Goal: Information Seeking & Learning: Learn about a topic

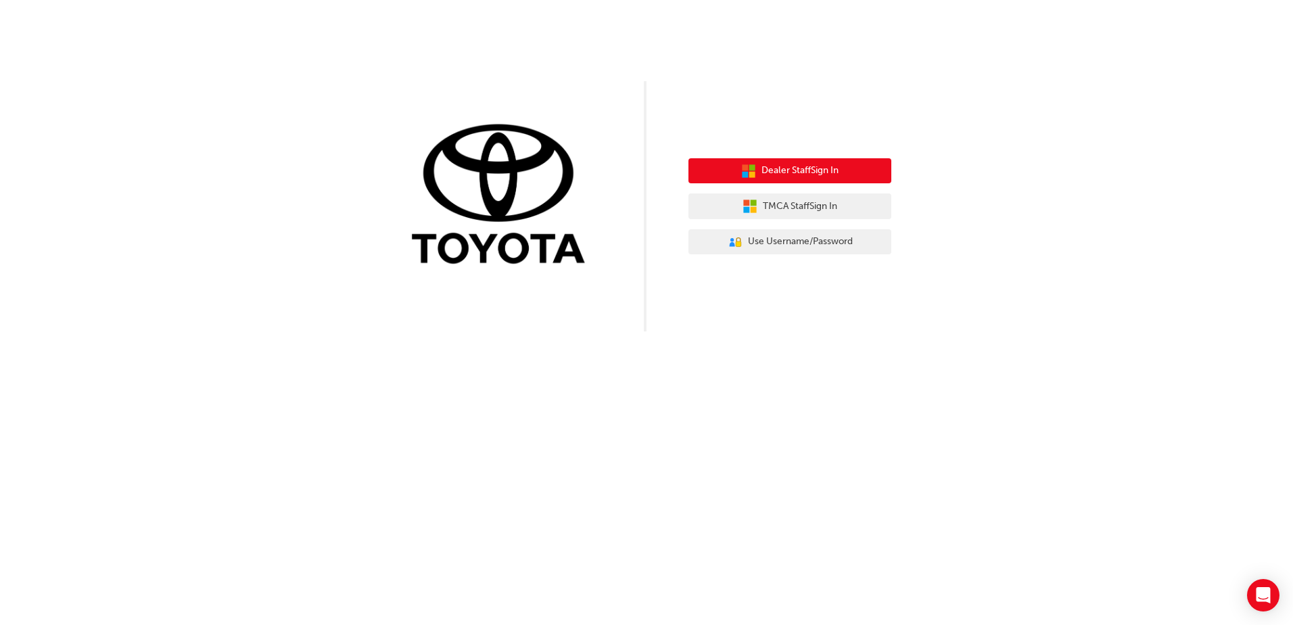
click at [810, 175] on span "Dealer Staff Sign In" at bounding box center [800, 171] width 77 height 16
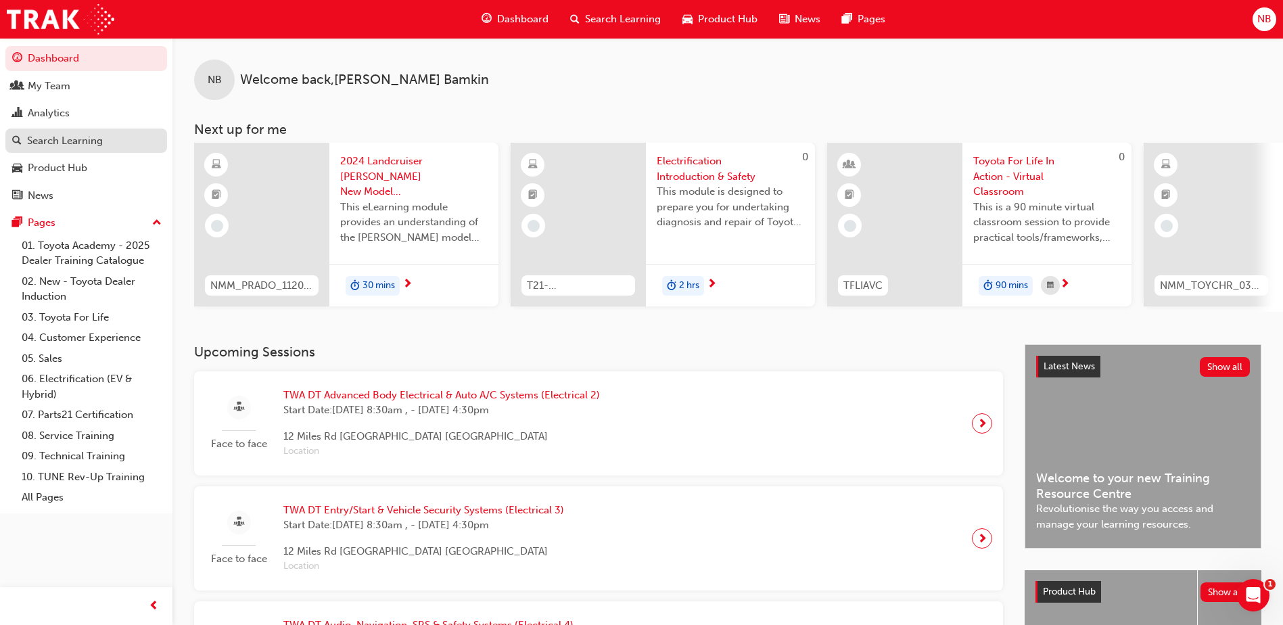
click at [91, 143] on div "Search Learning" at bounding box center [65, 141] width 76 height 16
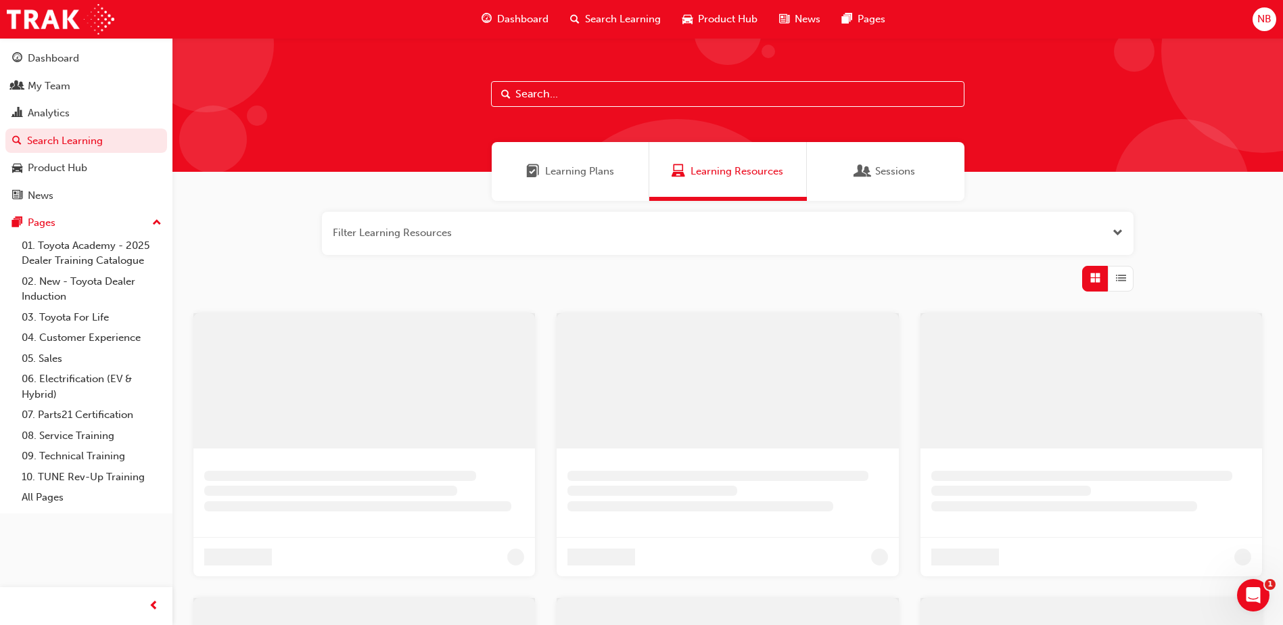
click at [564, 93] on input "text" at bounding box center [727, 94] width 473 height 26
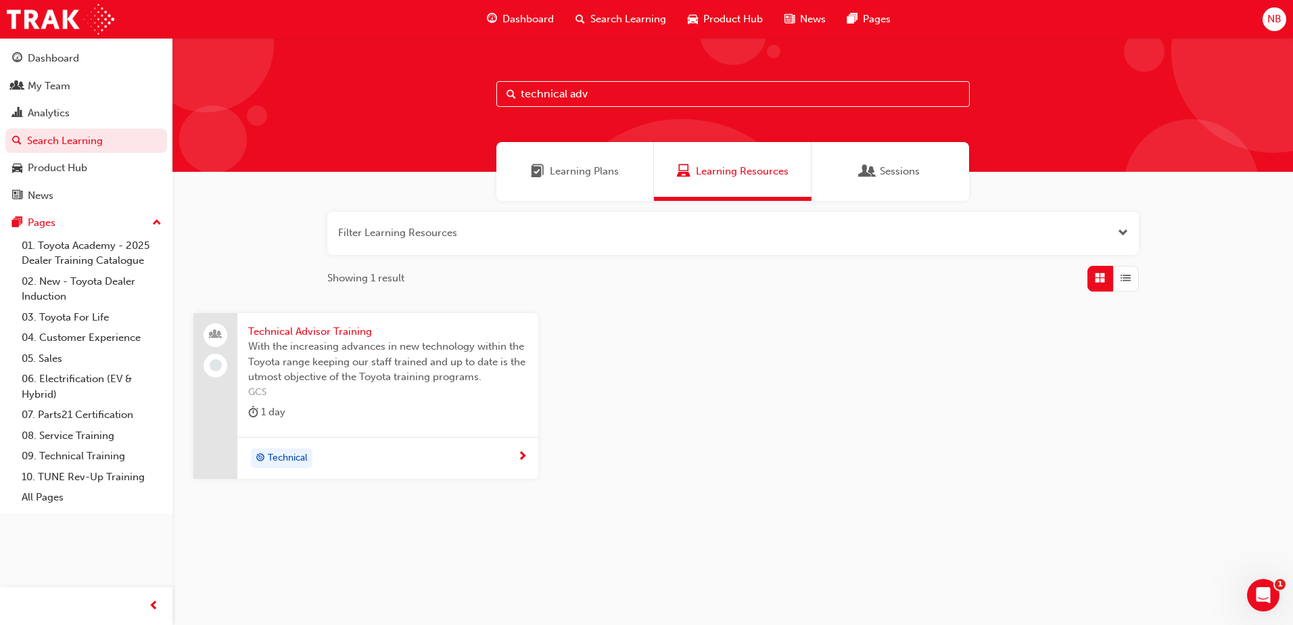
type input "technical adv"
click at [354, 327] on span "Technical Advisor Training" at bounding box center [387, 332] width 279 height 16
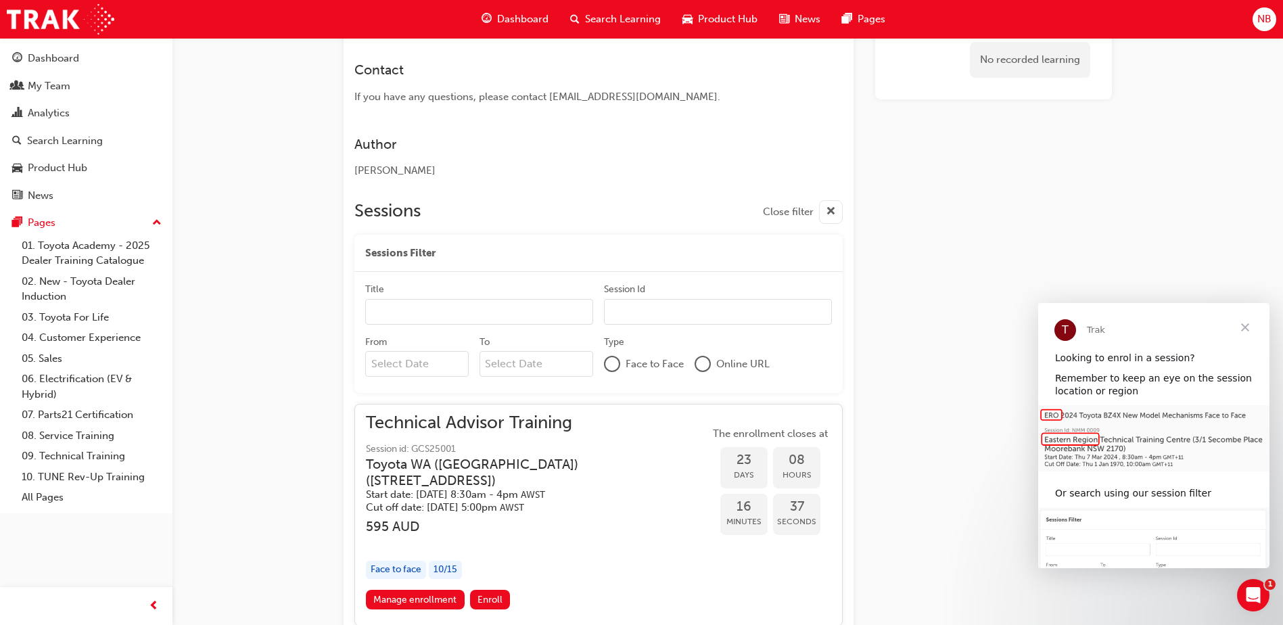
scroll to position [812, 0]
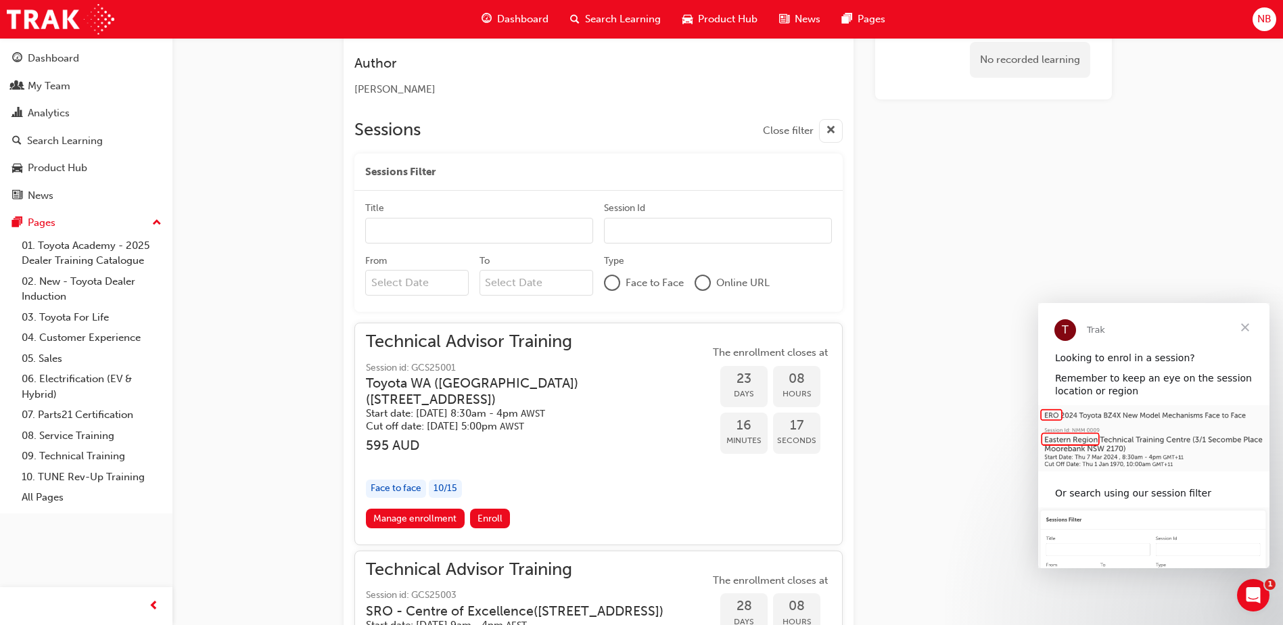
click at [448, 484] on div "10 / 15" at bounding box center [445, 489] width 33 height 18
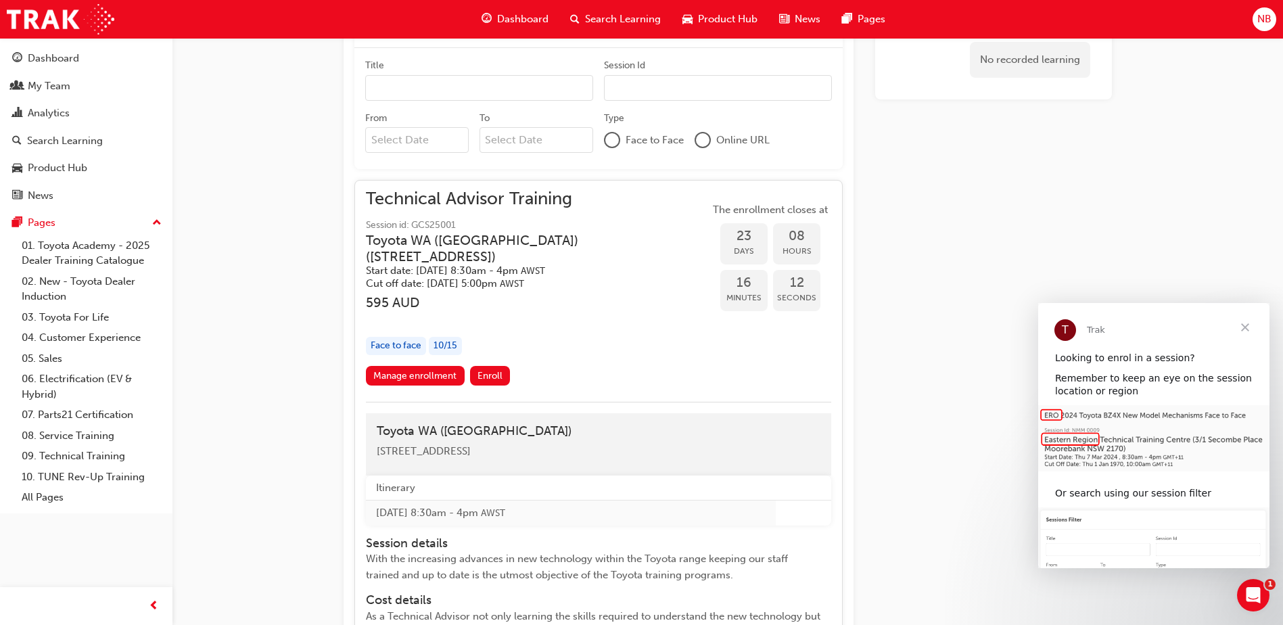
scroll to position [947, 0]
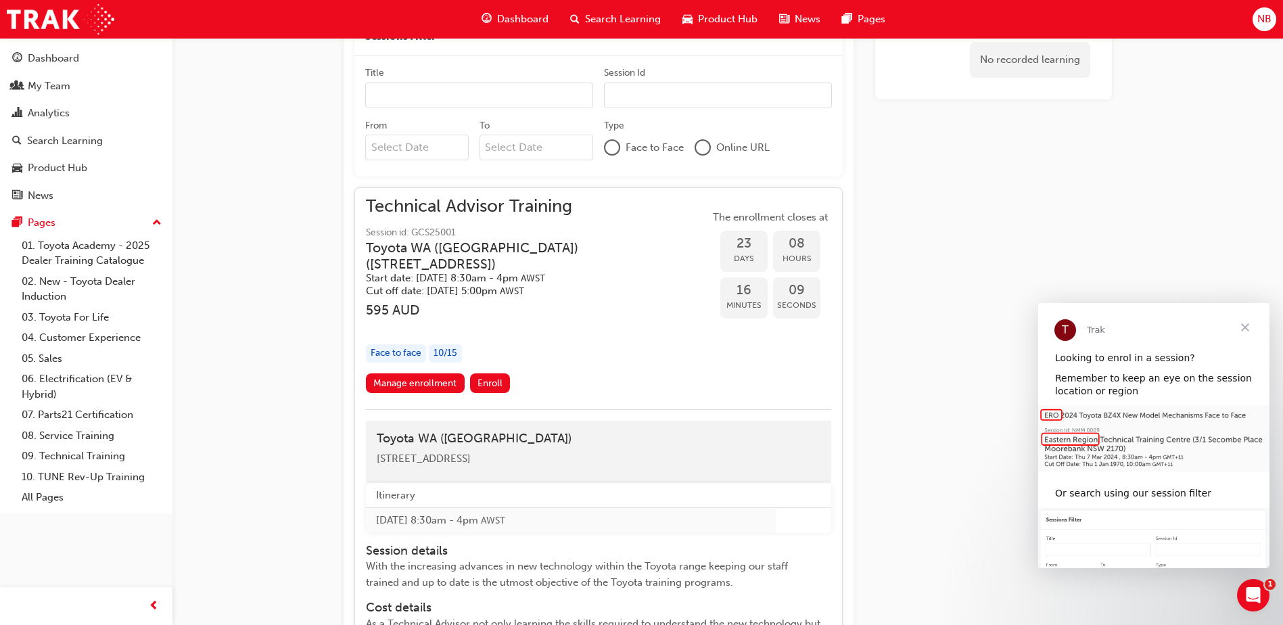
click at [452, 355] on div "10 / 15" at bounding box center [445, 353] width 33 height 18
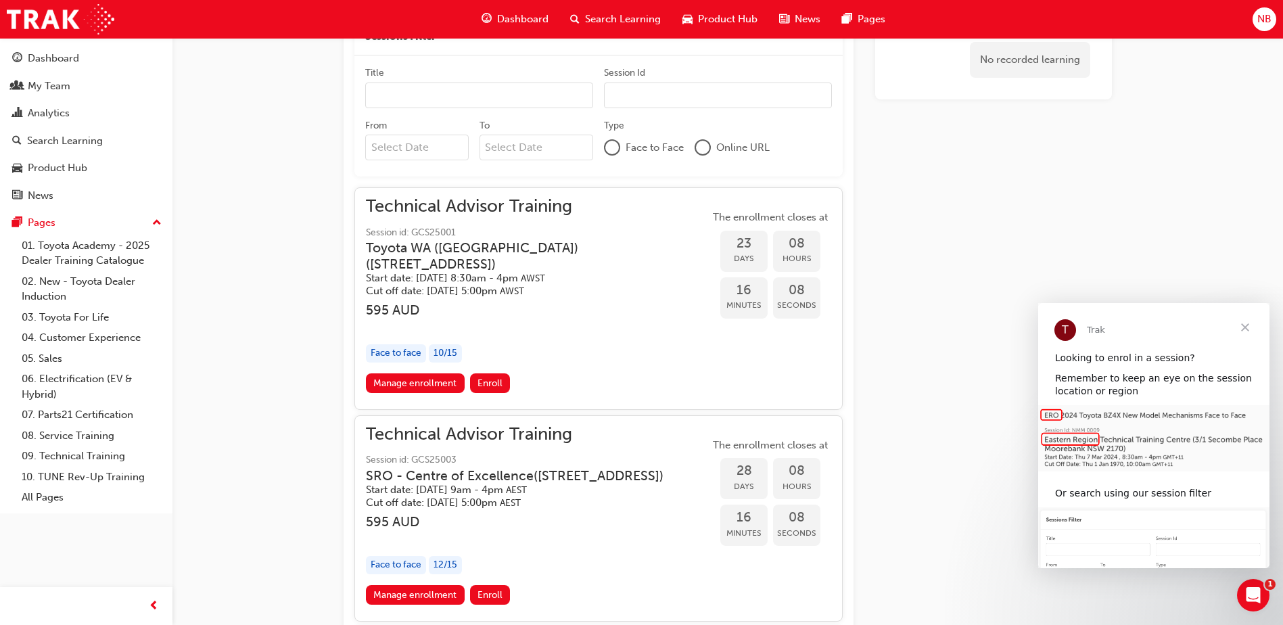
click at [452, 355] on div "10 / 15" at bounding box center [445, 353] width 33 height 18
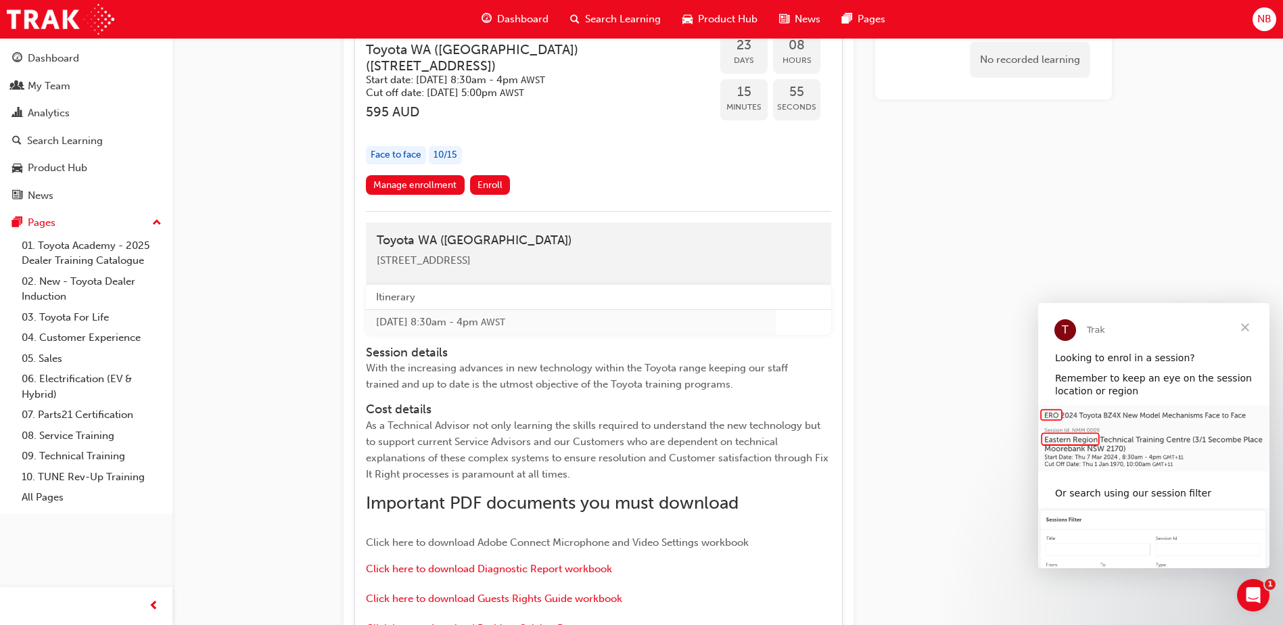
scroll to position [1082, 0]
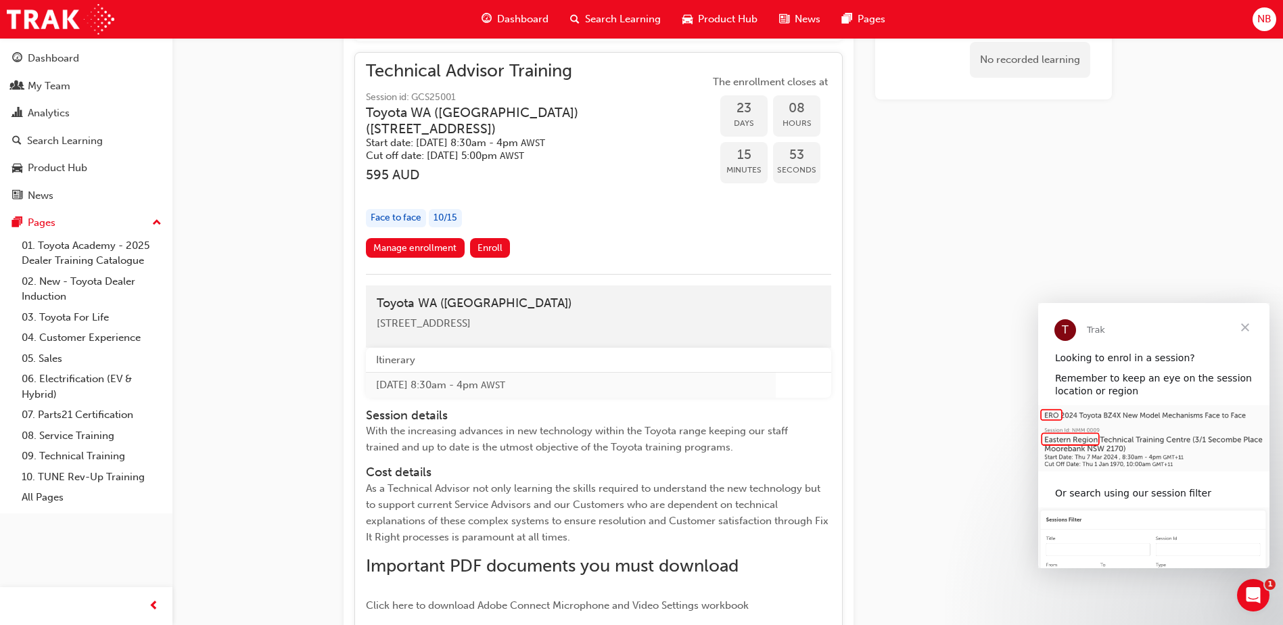
click at [450, 220] on div "10 / 15" at bounding box center [445, 218] width 33 height 18
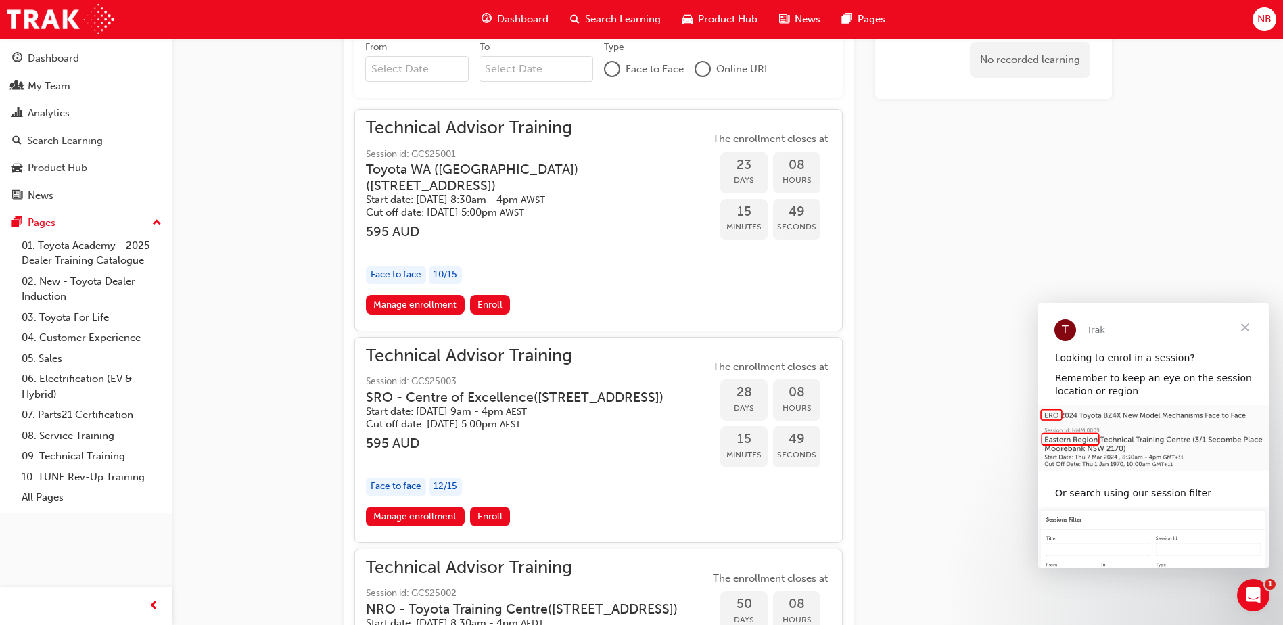
scroll to position [947, 0]
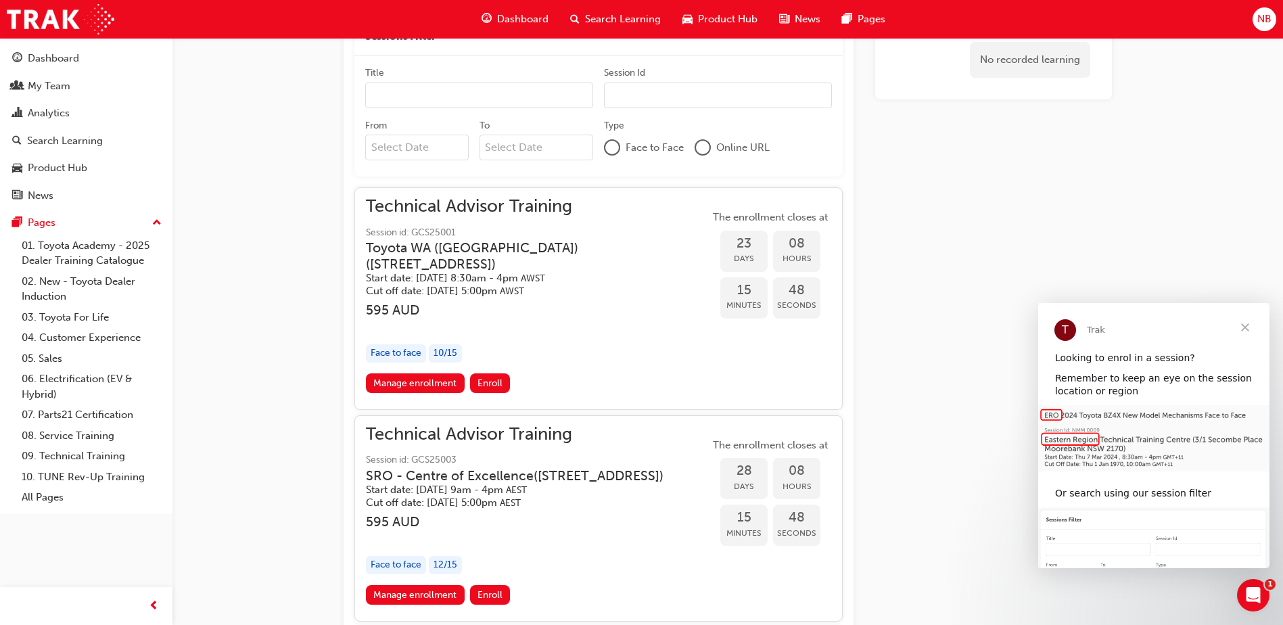
click at [454, 231] on span "Session id: GCS25001" at bounding box center [538, 233] width 344 height 16
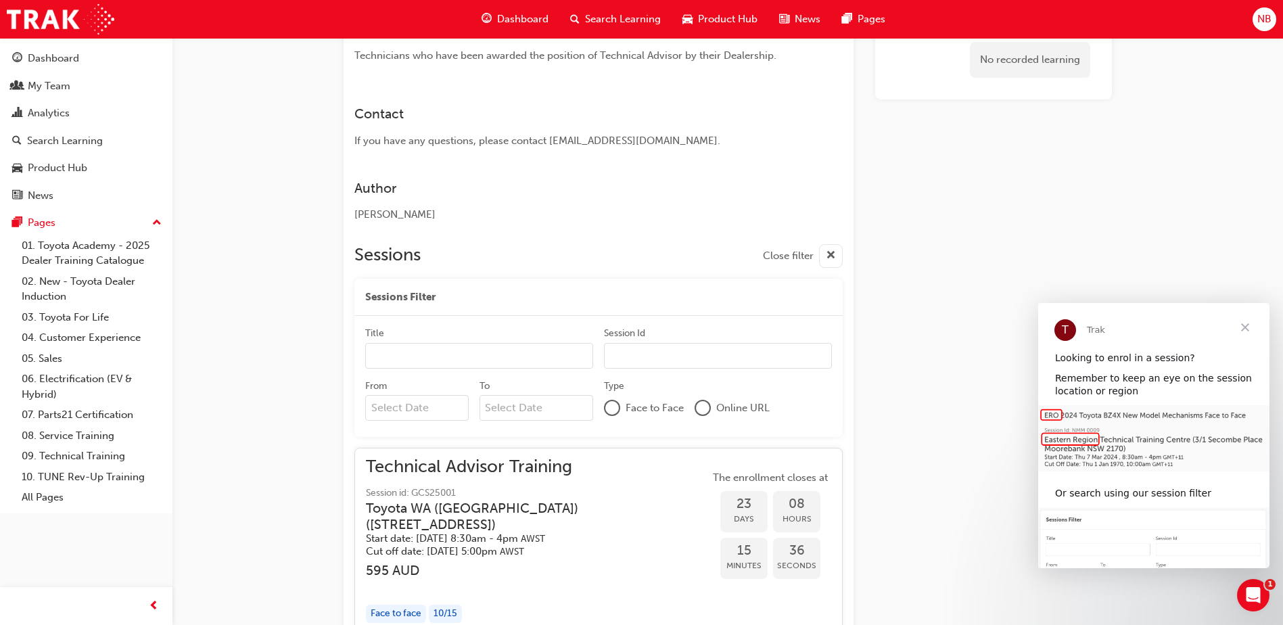
scroll to position [541, 0]
